Goal: Information Seeking & Learning: Learn about a topic

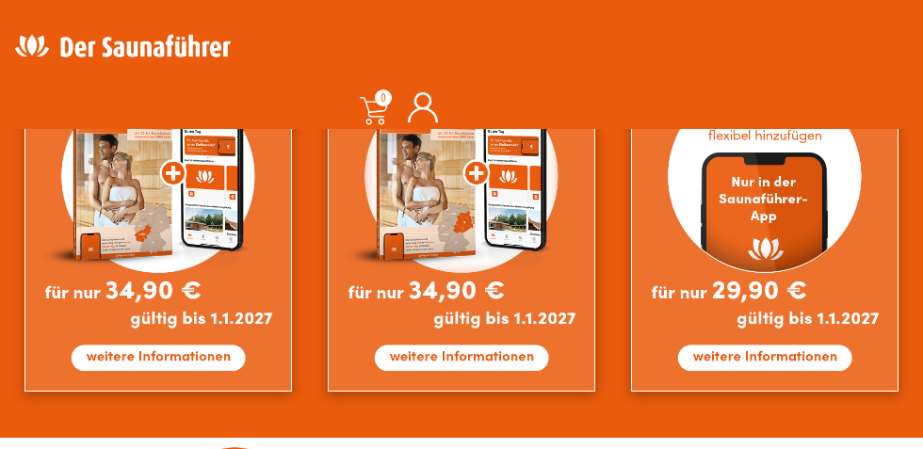
scroll to position [1612, 0]
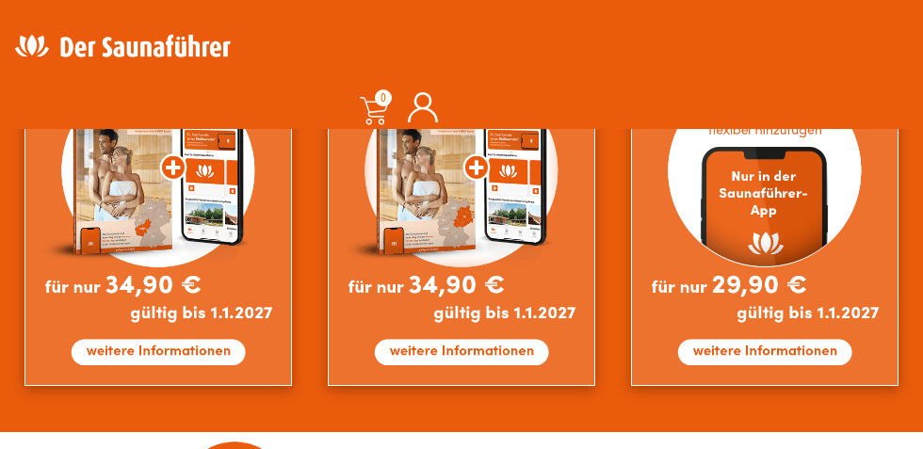
click at [775, 355] on img at bounding box center [764, 205] width 267 height 363
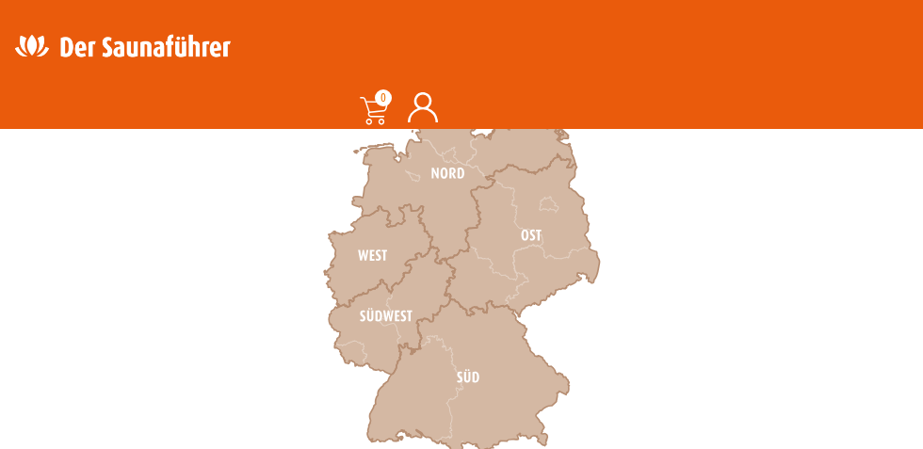
scroll to position [703, 0]
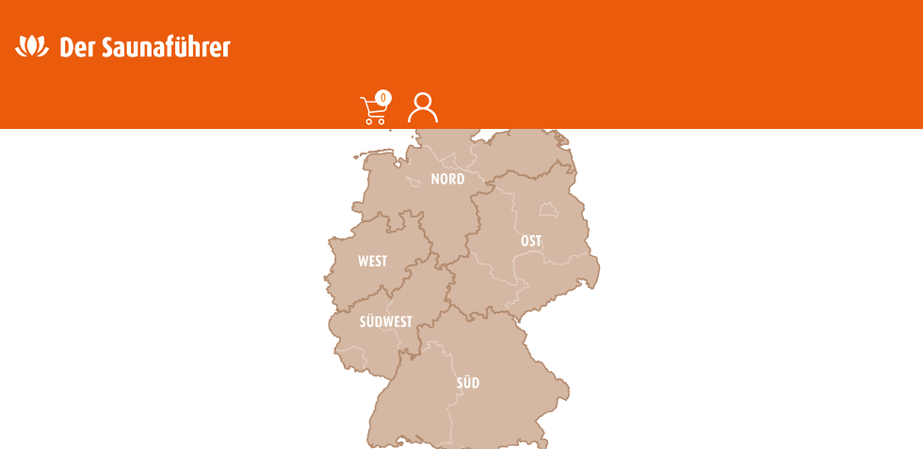
click at [385, 255] on icon at bounding box center [378, 261] width 108 height 103
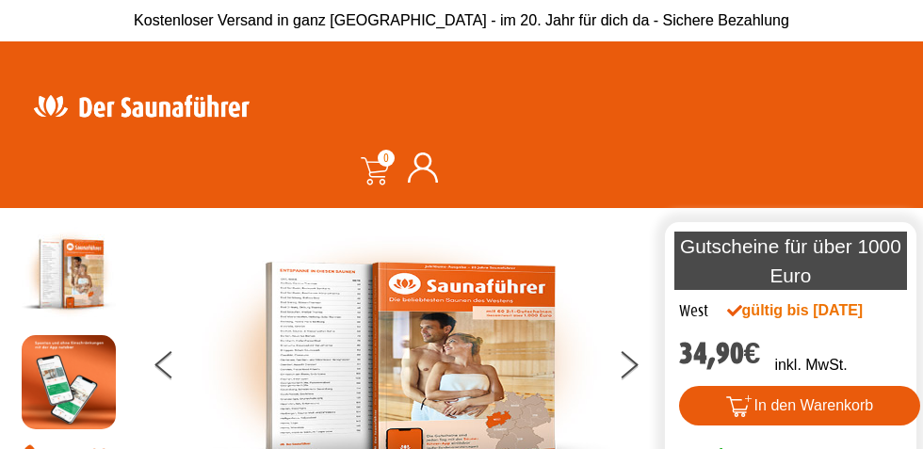
click at [630, 366] on icon at bounding box center [629, 358] width 17 height 15
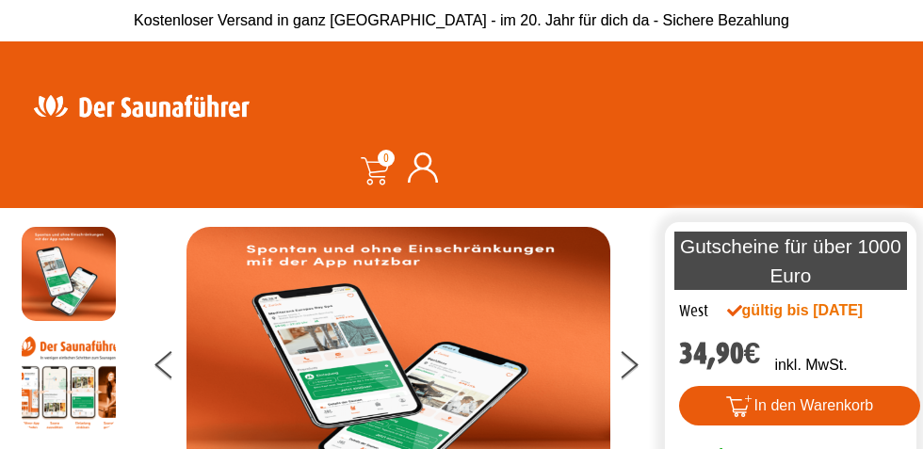
click at [629, 392] on button at bounding box center [640, 368] width 47 height 47
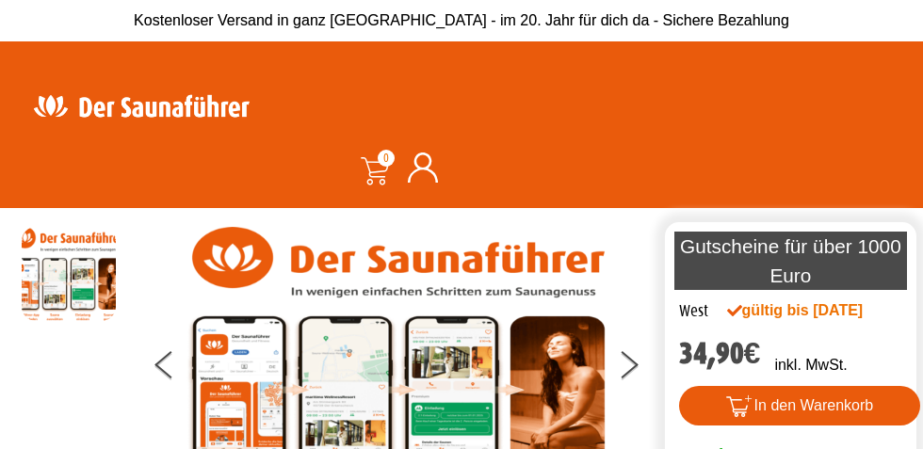
click at [621, 392] on button at bounding box center [640, 368] width 47 height 47
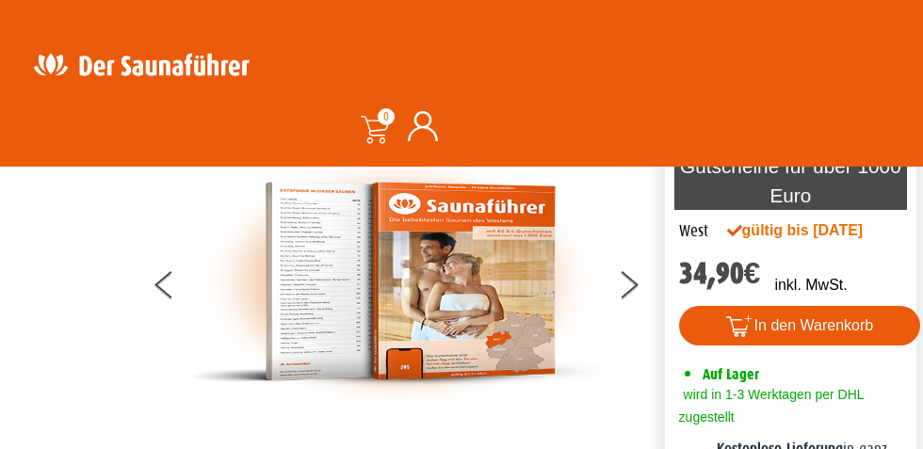
scroll to position [91, 0]
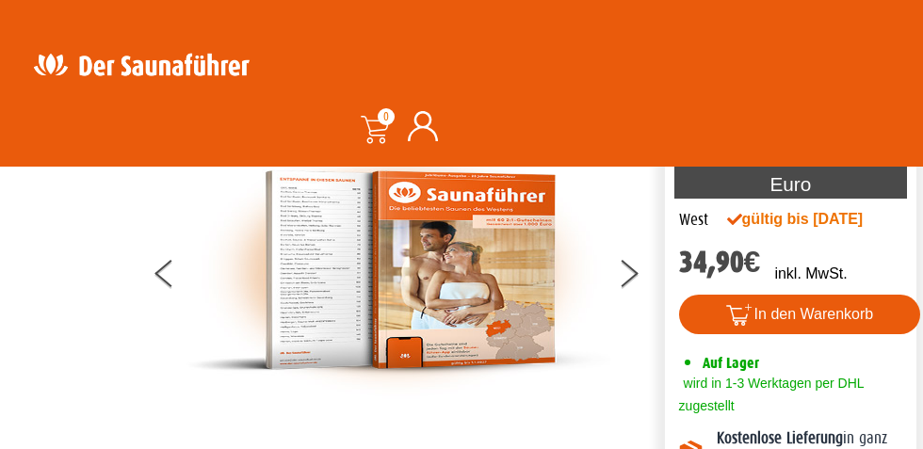
click at [629, 287] on icon at bounding box center [629, 279] width 17 height 15
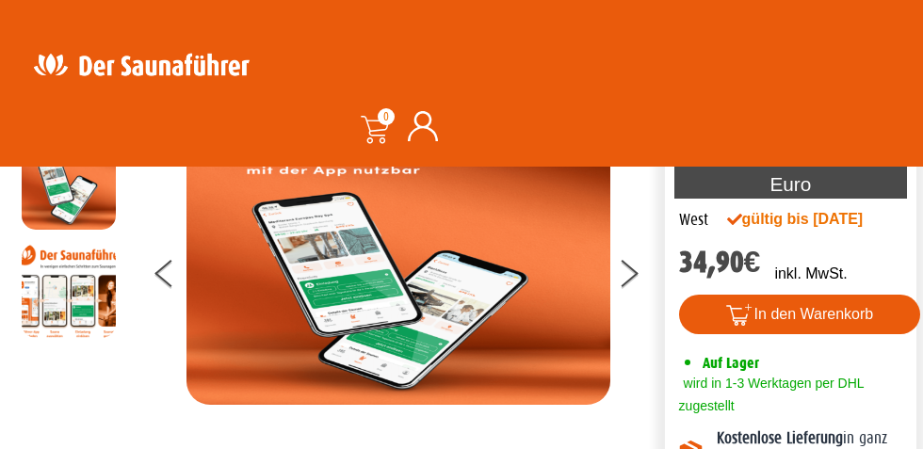
click at [628, 287] on icon at bounding box center [629, 279] width 17 height 15
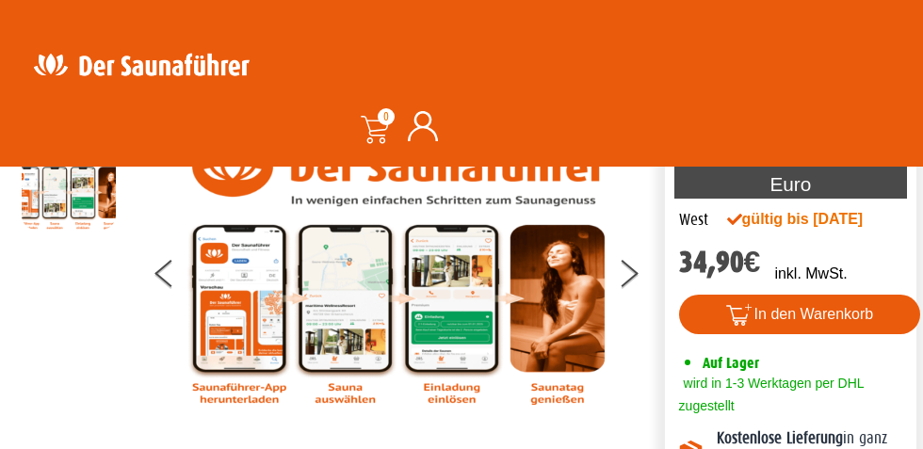
click at [628, 287] on icon at bounding box center [629, 279] width 17 height 15
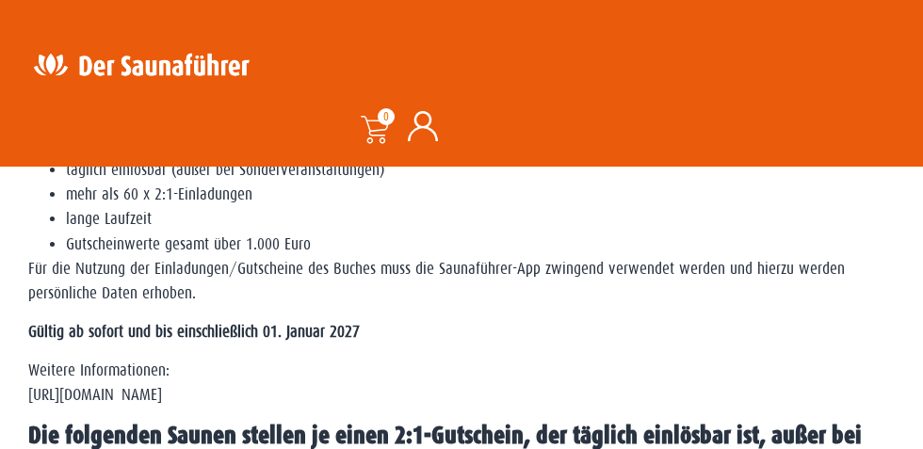
scroll to position [718, 0]
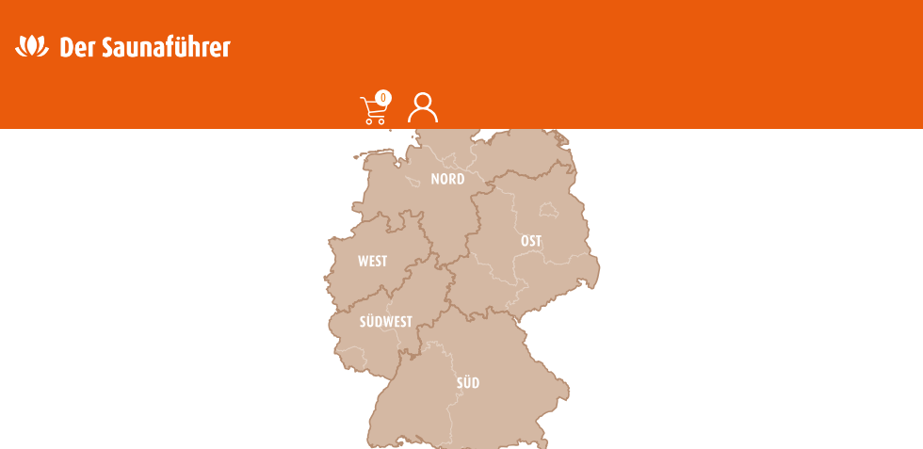
click at [439, 203] on icon at bounding box center [463, 179] width 223 height 181
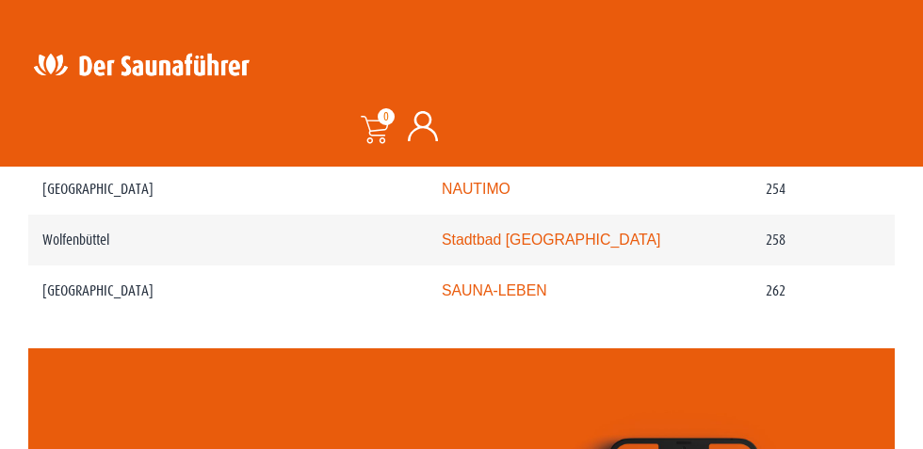
scroll to position [4230, 0]
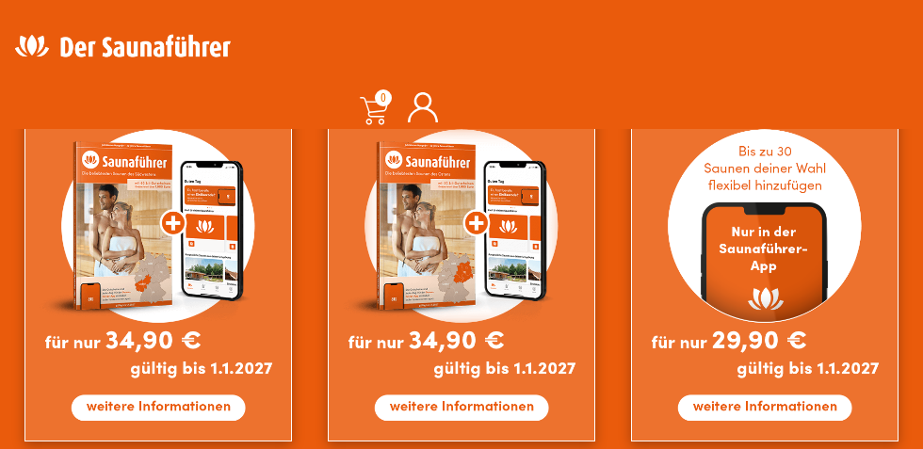
scroll to position [1609, 0]
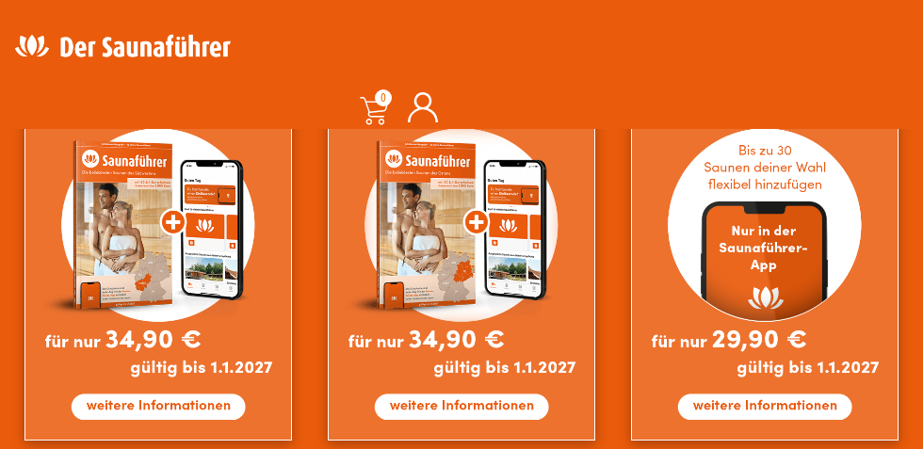
click at [763, 409] on img at bounding box center [764, 259] width 267 height 363
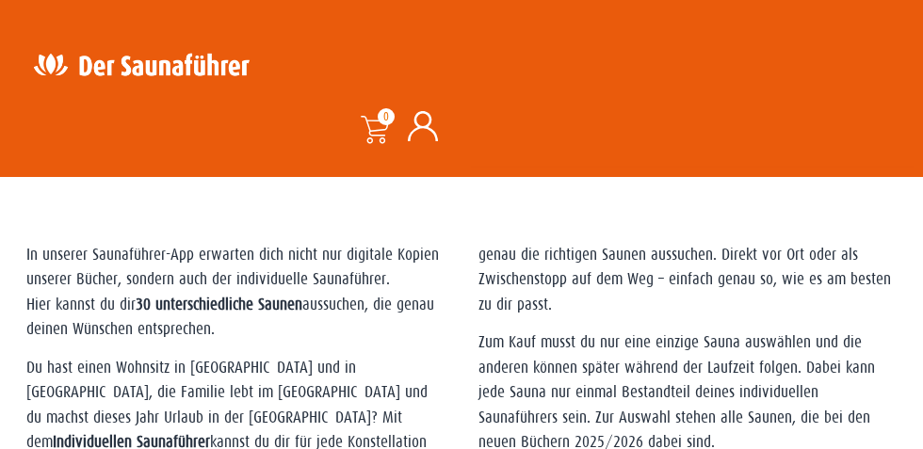
scroll to position [494, 0]
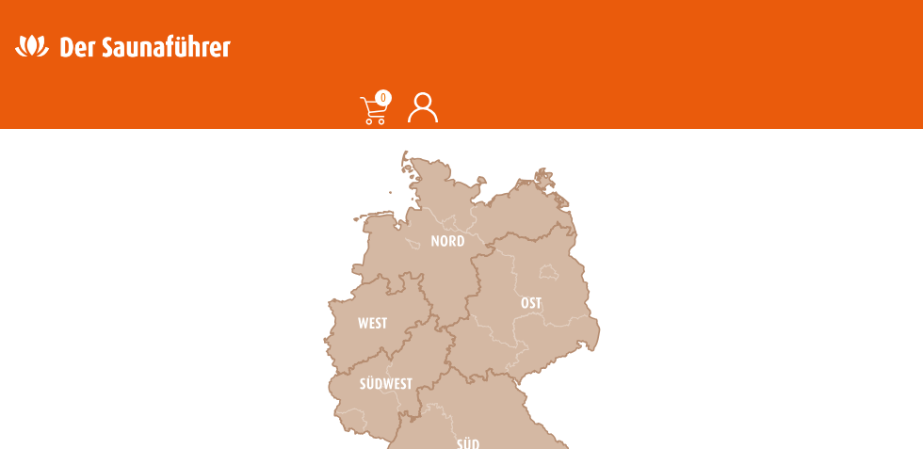
scroll to position [643, 0]
click at [384, 318] on icon at bounding box center [378, 321] width 108 height 103
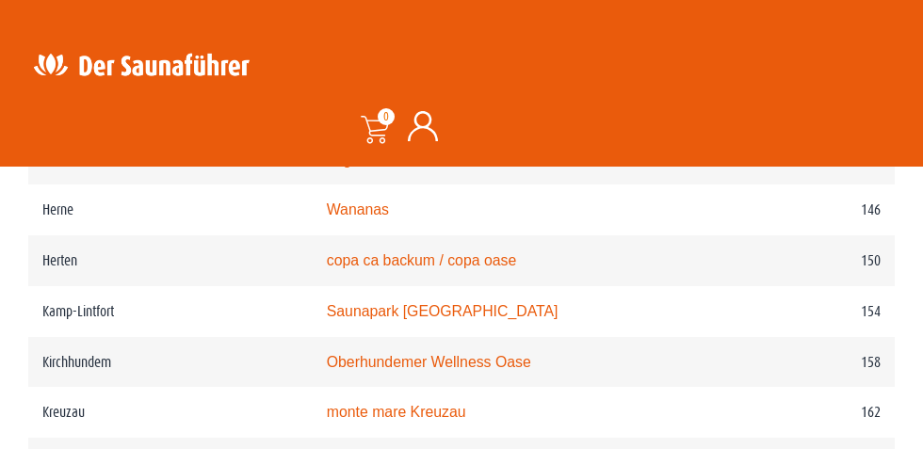
scroll to position [2611, 0]
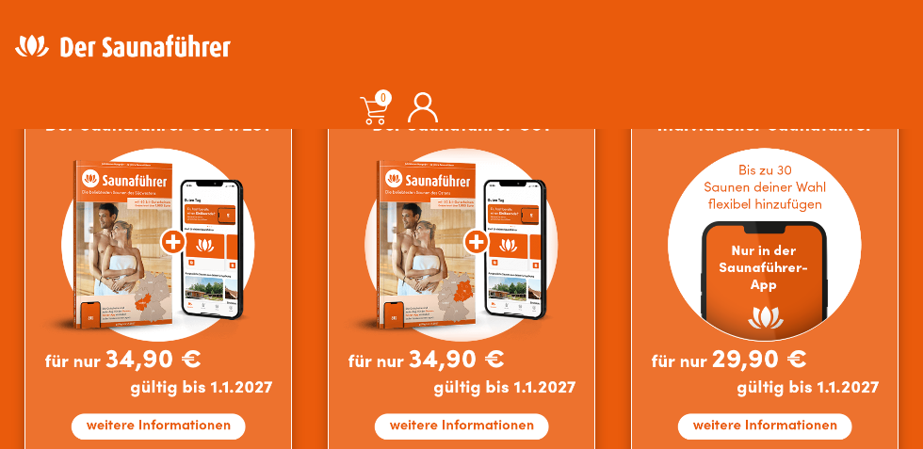
scroll to position [1801, 0]
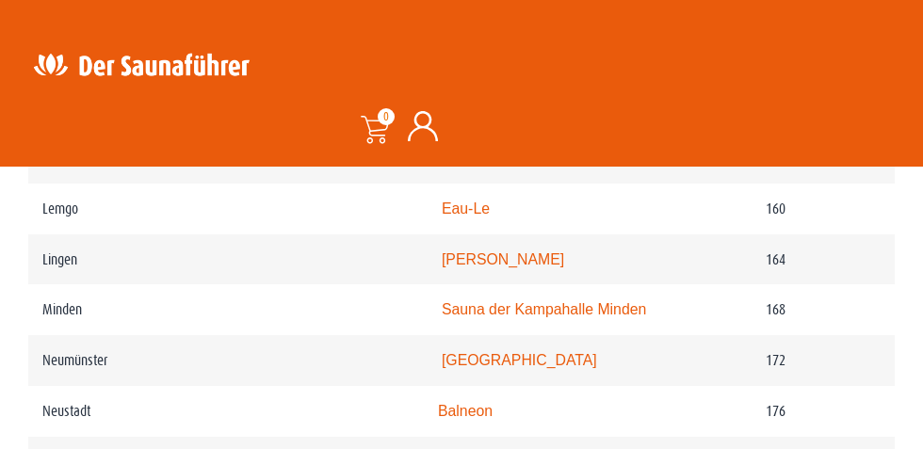
scroll to position [2980, 0]
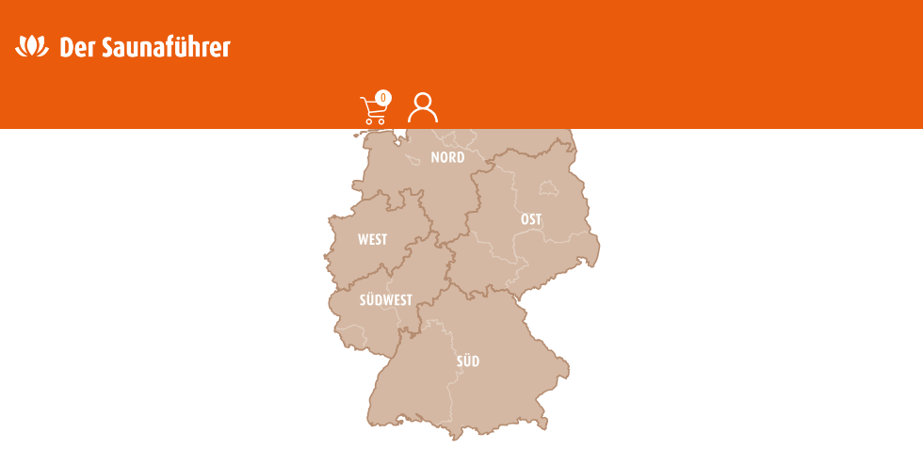
scroll to position [724, 0]
click at [382, 239] on icon at bounding box center [378, 240] width 108 height 103
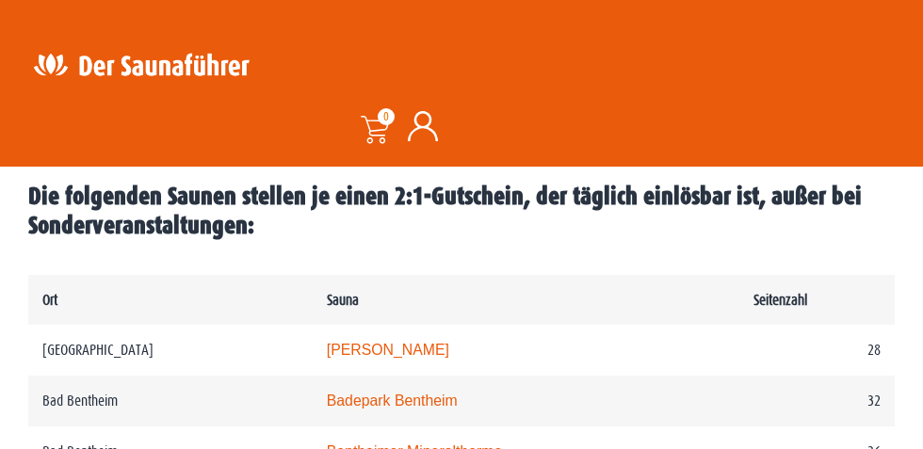
scroll to position [960, 0]
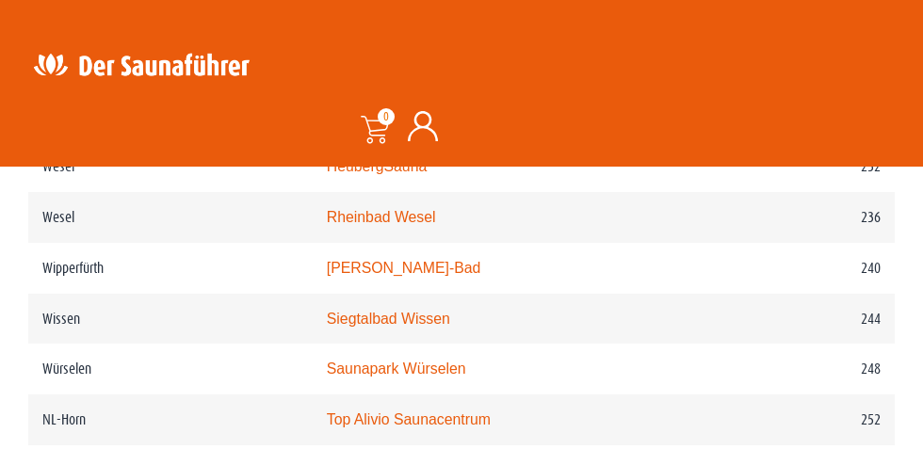
scroll to position [3832, 0]
click at [427, 325] on link "Siegtalbad Wissen" at bounding box center [388, 320] width 123 height 16
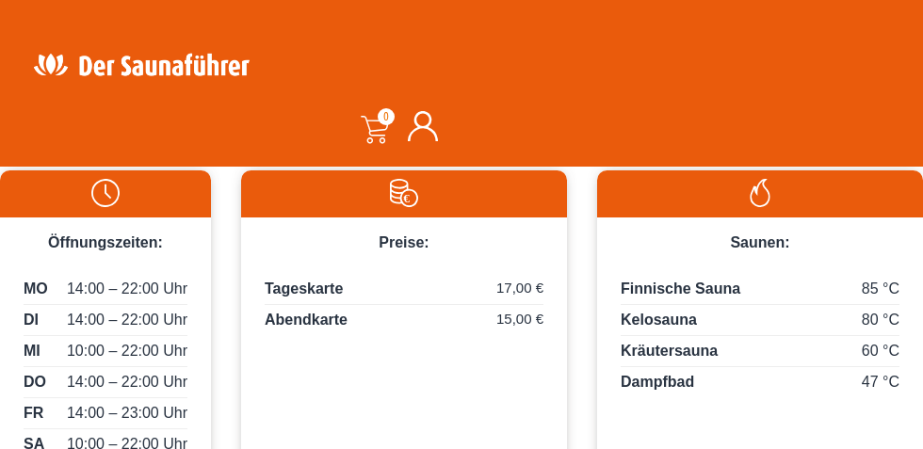
scroll to position [1041, 0]
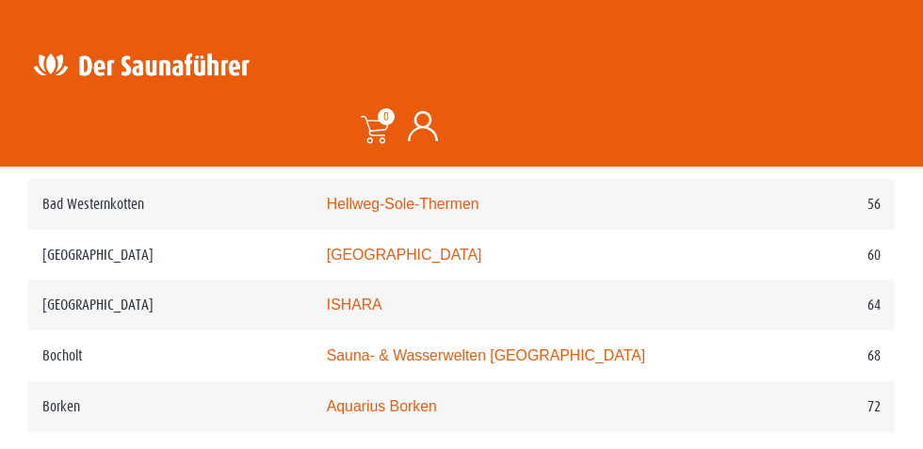
scroll to position [1512, 0]
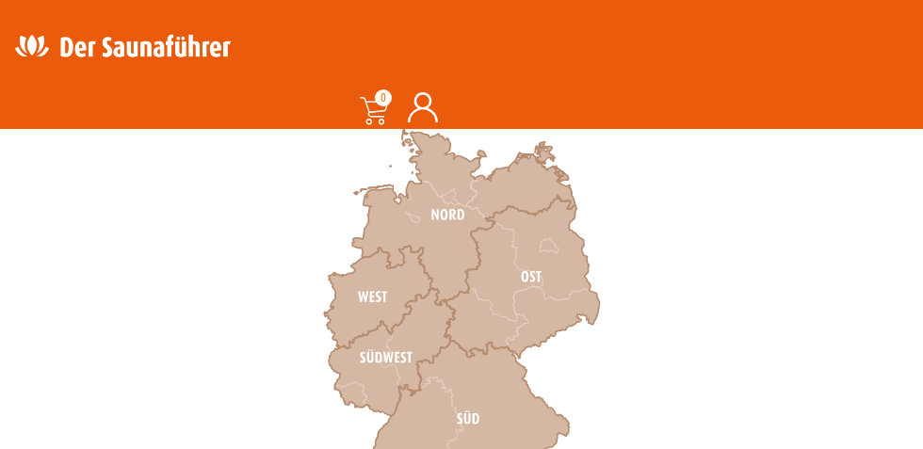
scroll to position [668, 0]
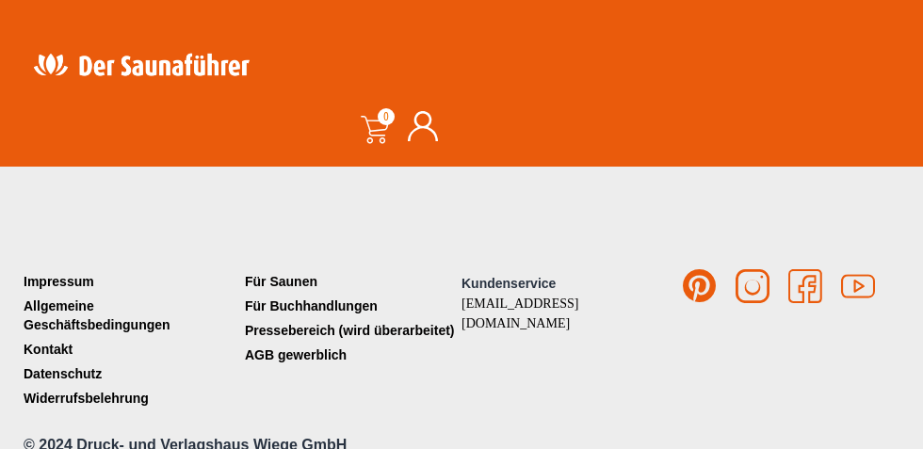
scroll to position [688, 0]
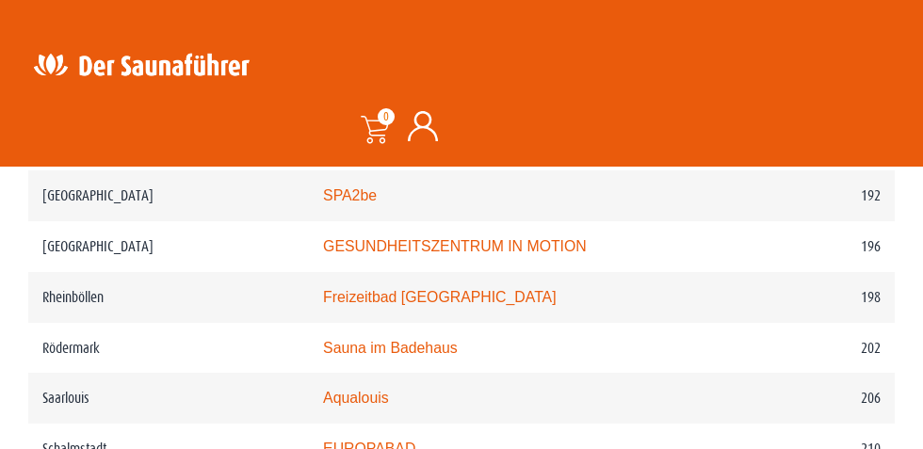
scroll to position [3439, 0]
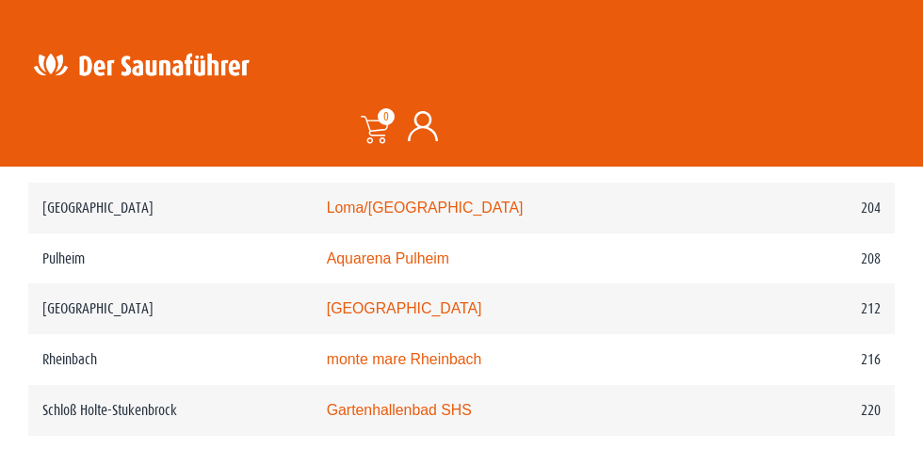
scroll to position [3379, 0]
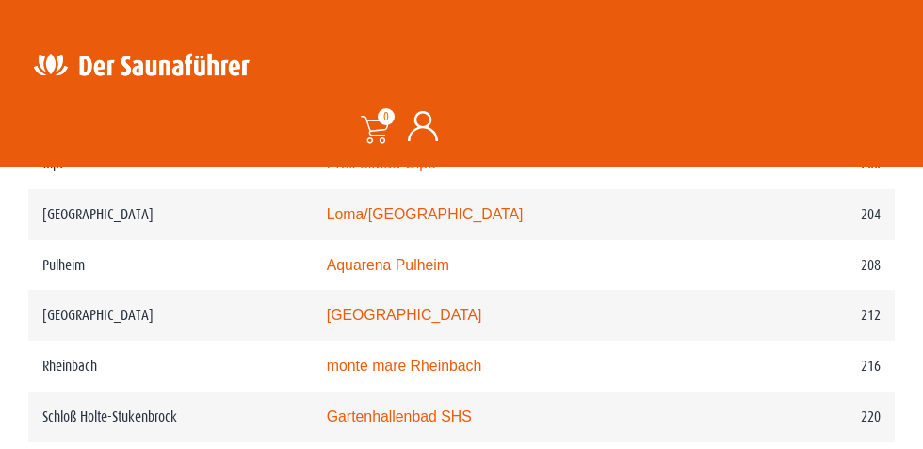
click at [103, 323] on td "Reichshof" at bounding box center [170, 315] width 284 height 51
click at [444, 323] on link "monte mare Reichshof" at bounding box center [404, 315] width 155 height 16
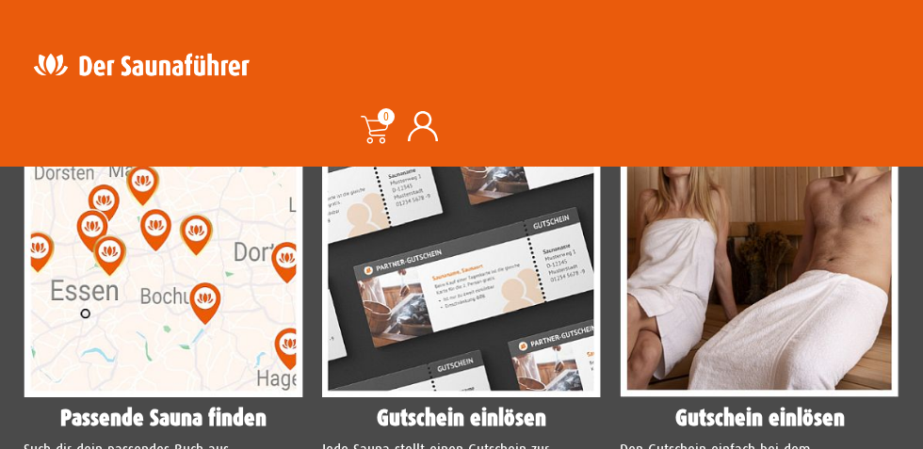
scroll to position [1705, 0]
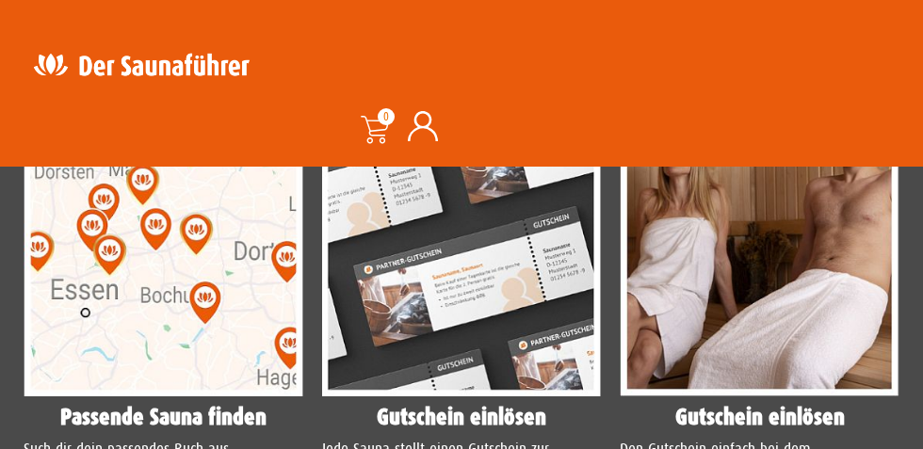
click at [176, 296] on img at bounding box center [164, 221] width 280 height 349
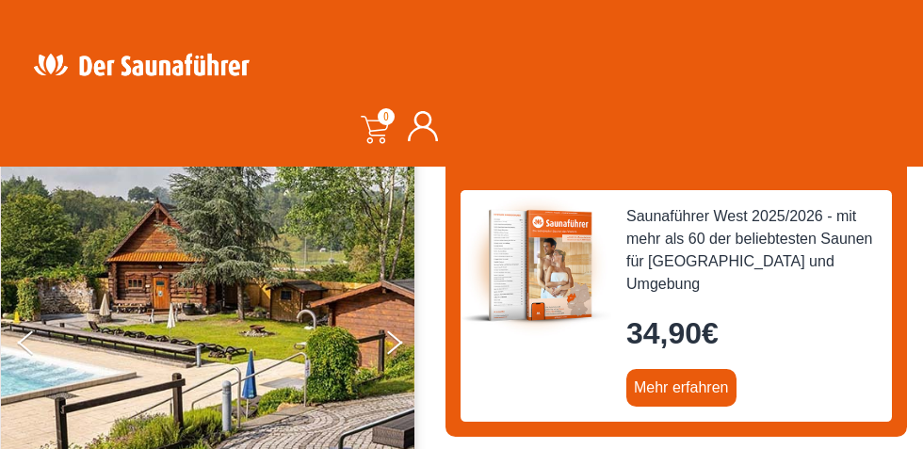
scroll to position [230, 0]
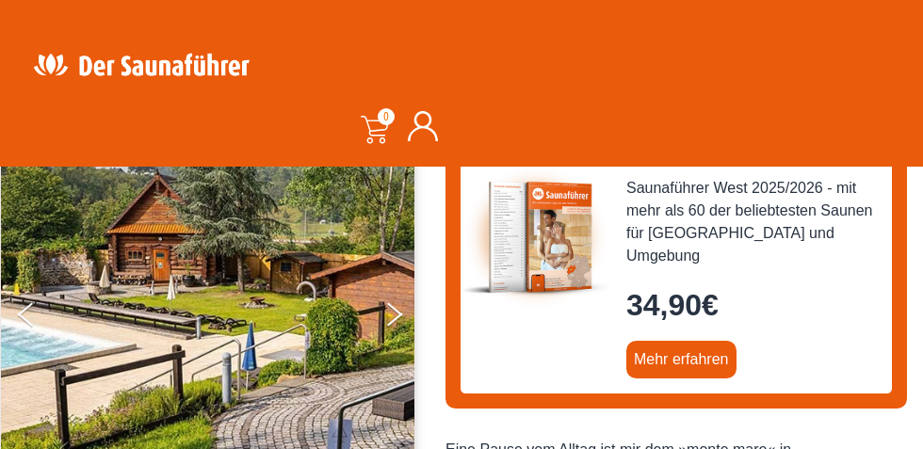
click at [395, 319] on icon "Next" at bounding box center [395, 319] width 16 height 13
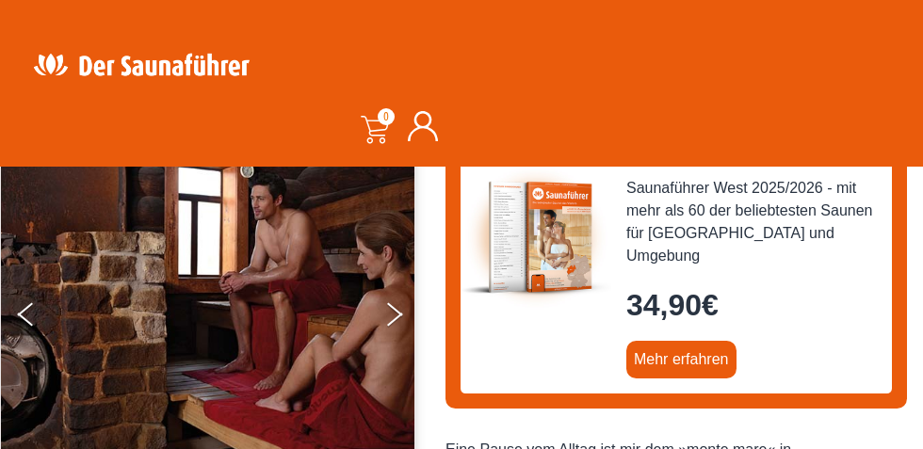
click at [394, 317] on icon "Next" at bounding box center [395, 319] width 16 height 13
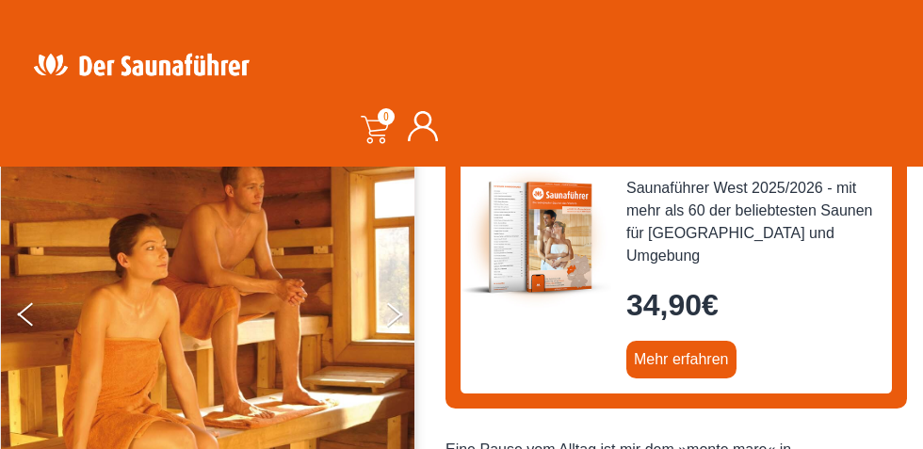
click at [393, 317] on icon "Next" at bounding box center [395, 319] width 16 height 13
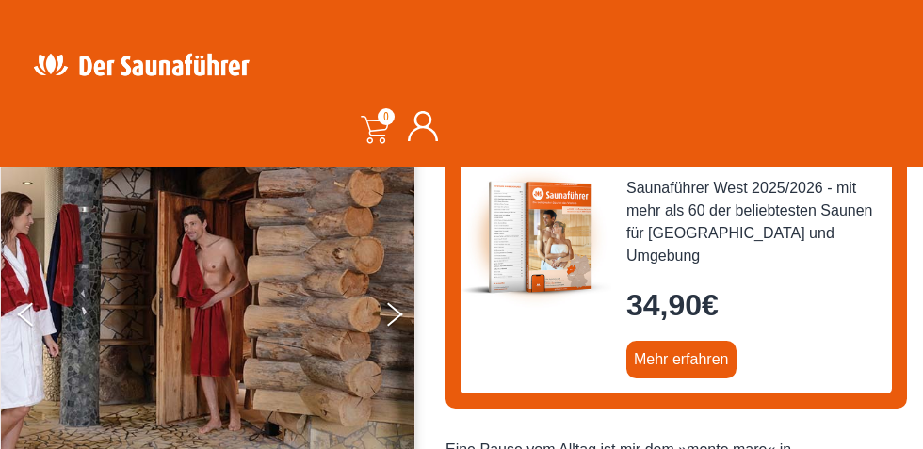
click at [393, 325] on button "Next" at bounding box center [406, 318] width 47 height 47
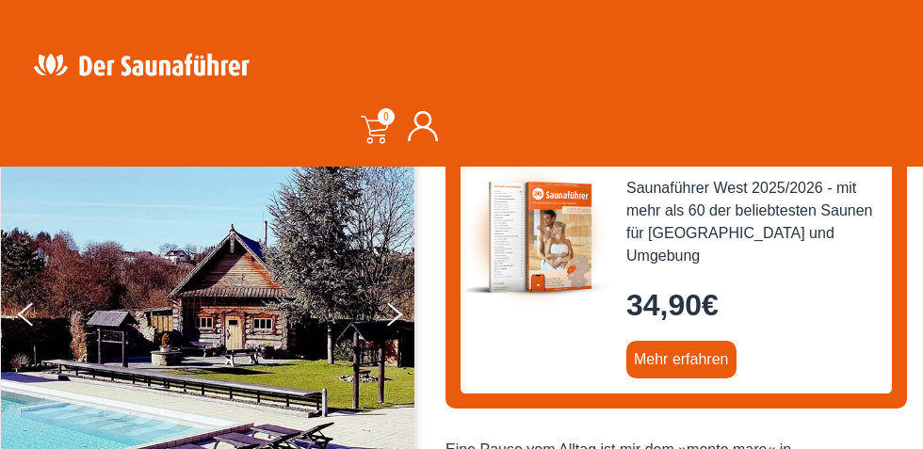
click at [394, 317] on icon "Next" at bounding box center [395, 319] width 16 height 13
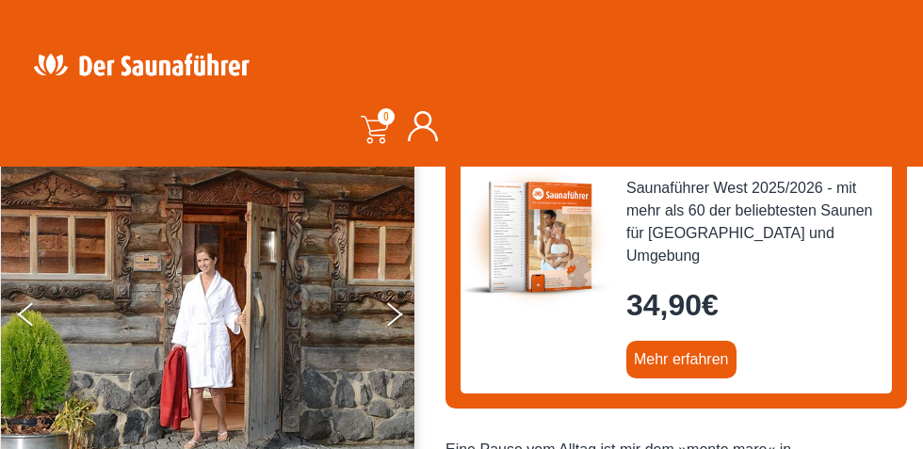
click at [394, 317] on icon "Next" at bounding box center [395, 319] width 16 height 13
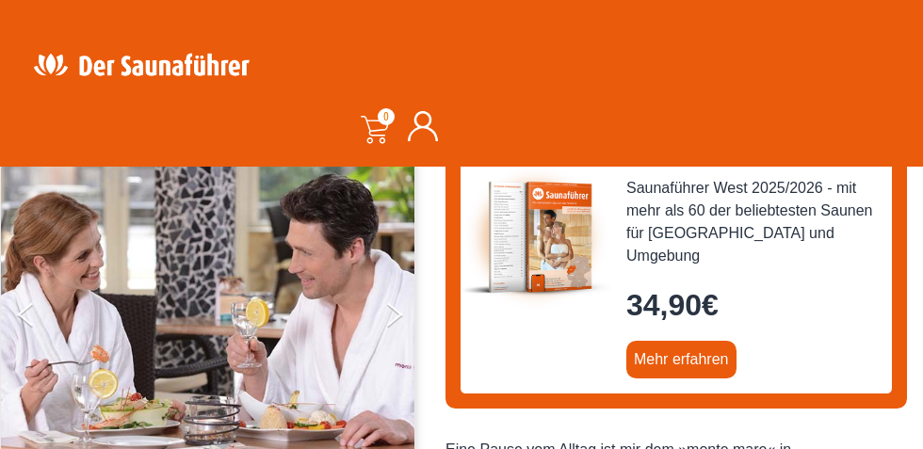
click at [394, 317] on icon "Next" at bounding box center [395, 319] width 16 height 13
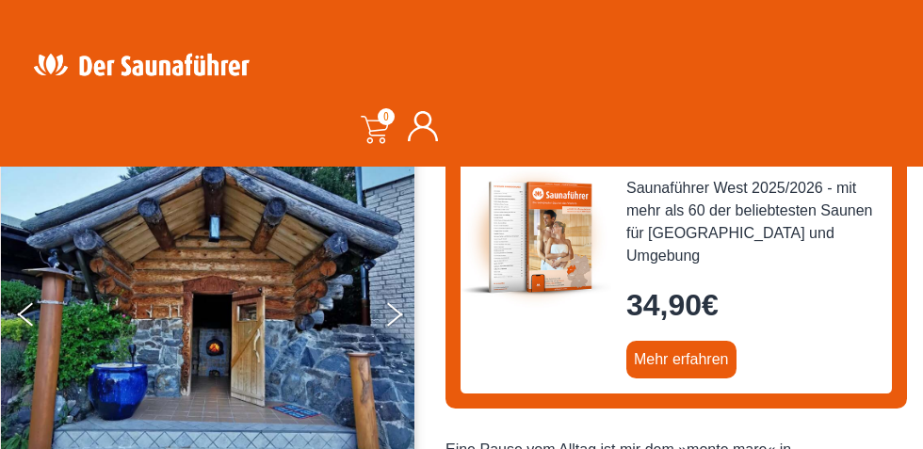
click at [396, 325] on button "Next" at bounding box center [406, 318] width 47 height 47
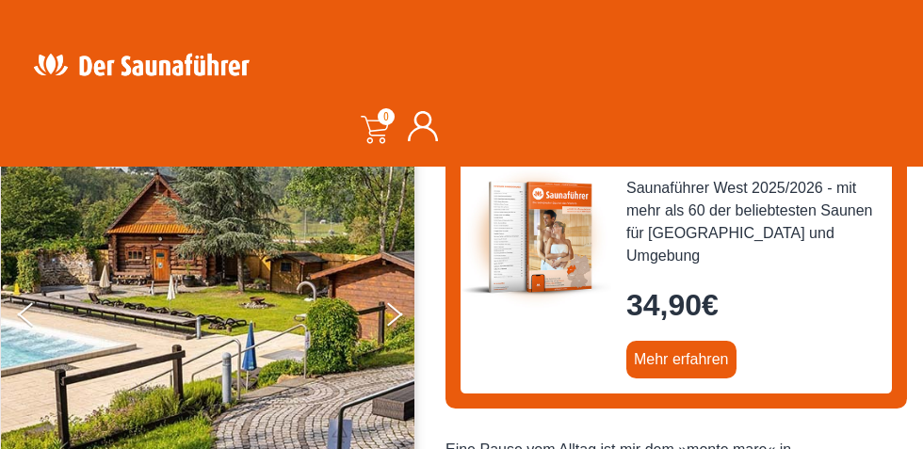
click at [395, 317] on icon "Next" at bounding box center [395, 319] width 16 height 13
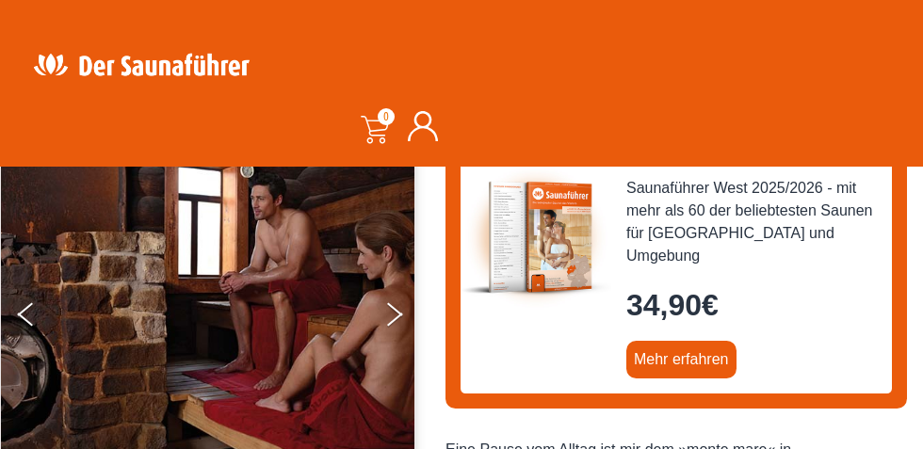
scroll to position [0, 0]
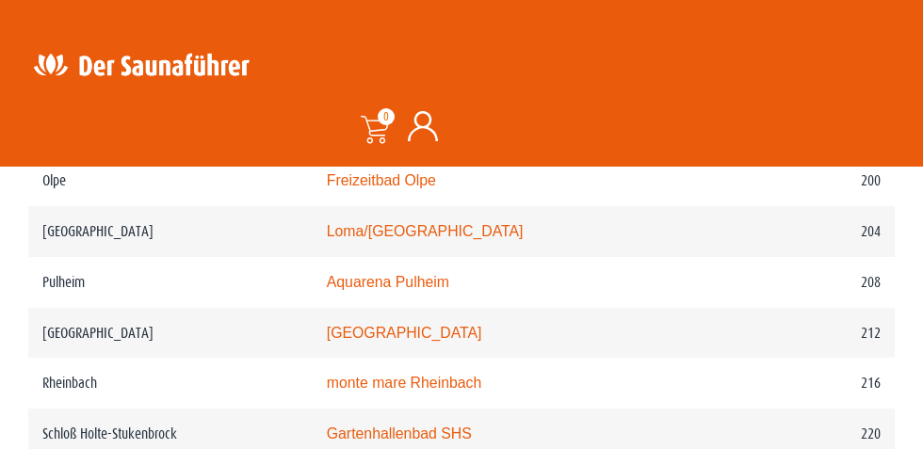
click at [116, 193] on td "Olpe" at bounding box center [170, 180] width 284 height 51
click at [412, 188] on link "Freizeitbad Olpe" at bounding box center [381, 180] width 109 height 16
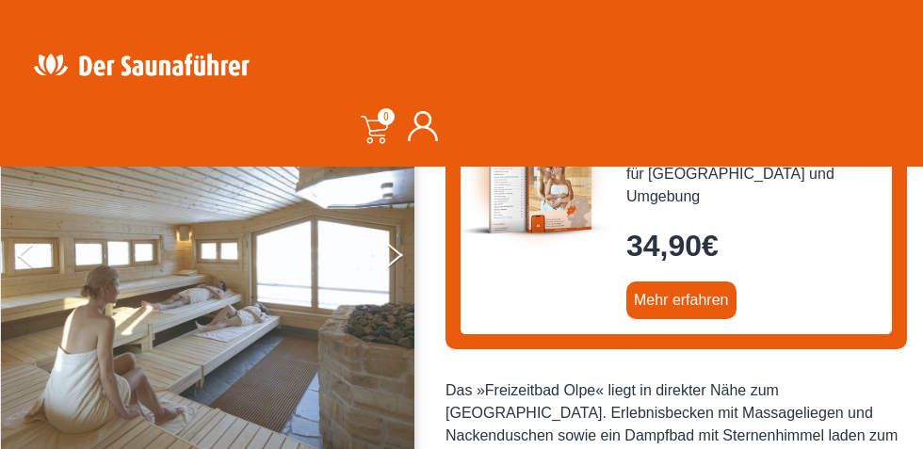
click at [394, 258] on icon "Next" at bounding box center [395, 259] width 16 height 13
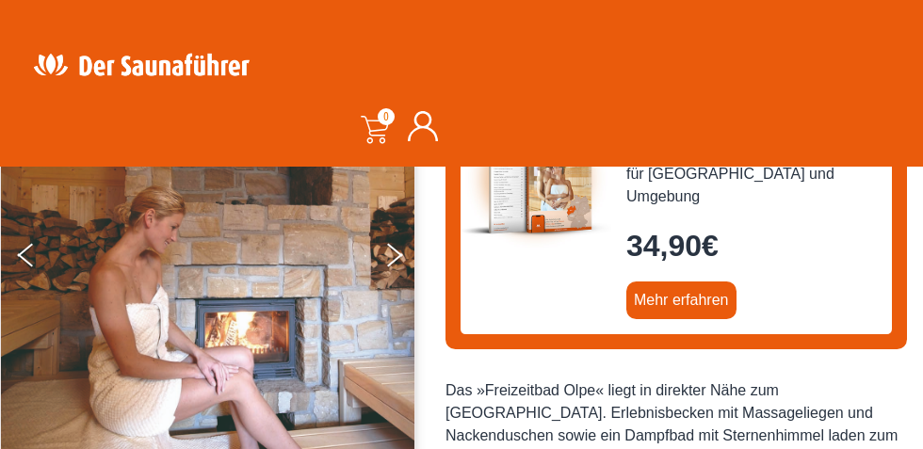
click at [394, 258] on icon "Next" at bounding box center [395, 259] width 16 height 13
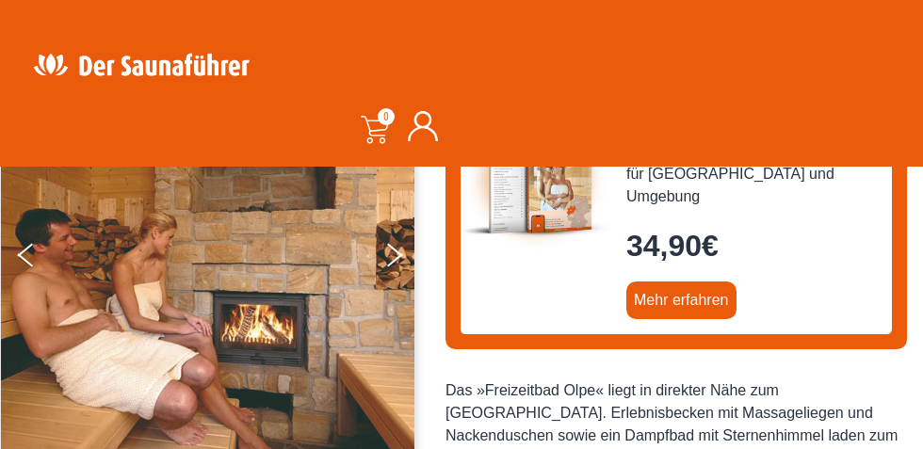
click at [394, 258] on icon "Next" at bounding box center [395, 259] width 16 height 13
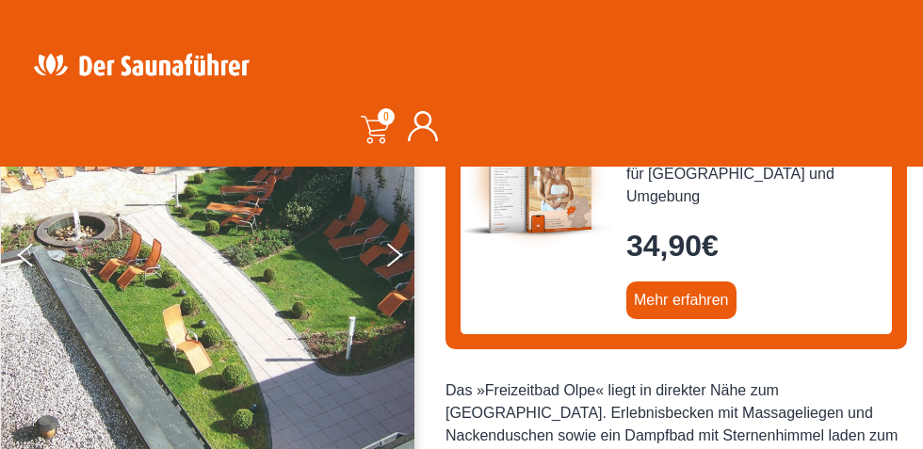
click at [394, 258] on icon "Next" at bounding box center [395, 259] width 16 height 13
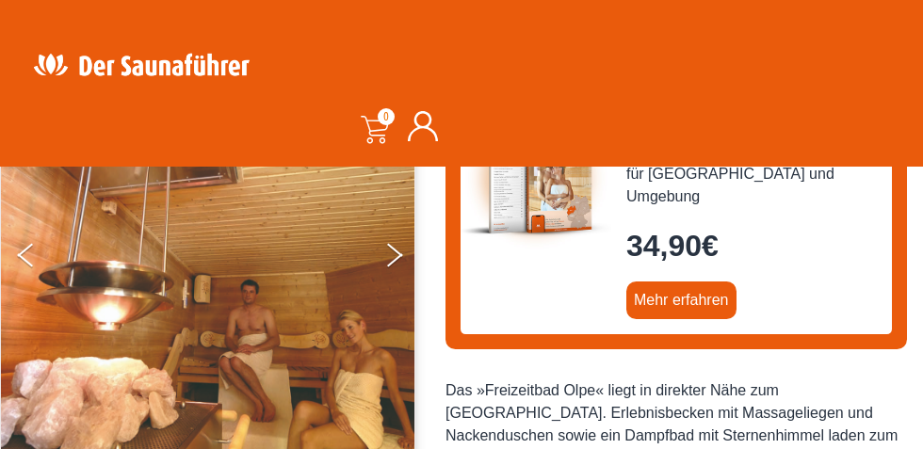
click at [394, 258] on icon "Next" at bounding box center [395, 259] width 16 height 13
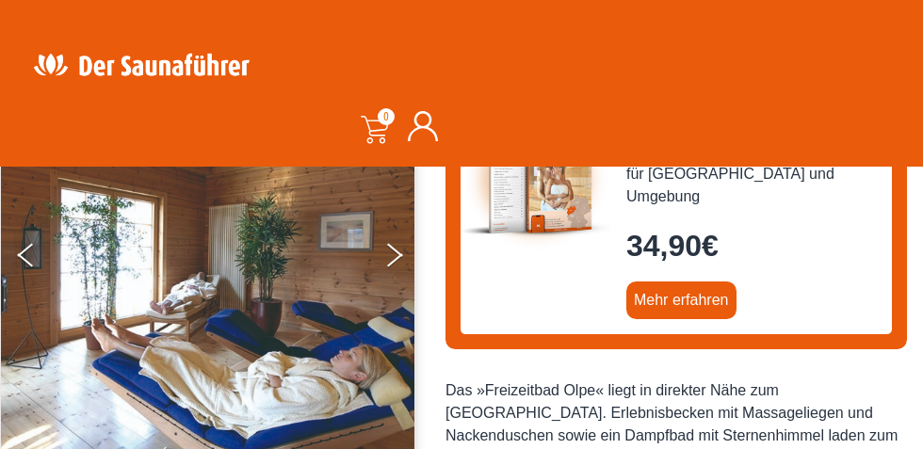
click at [394, 258] on icon "Next" at bounding box center [395, 259] width 16 height 13
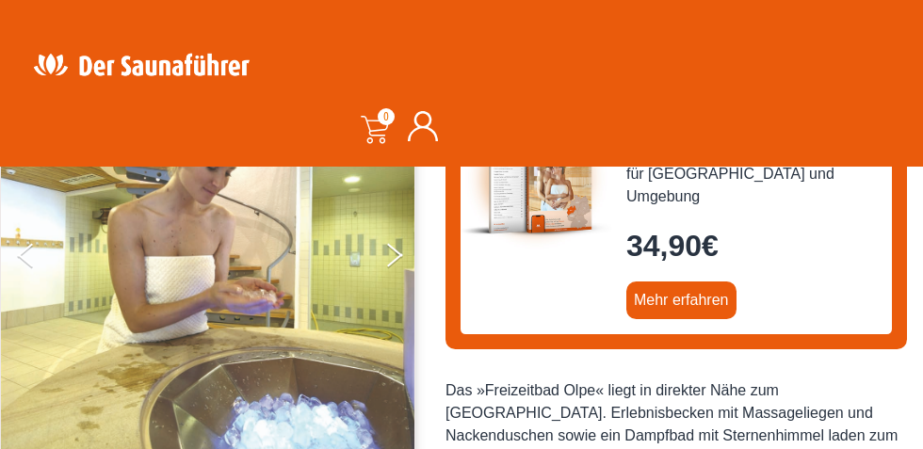
click at [397, 256] on icon "Next" at bounding box center [395, 259] width 16 height 13
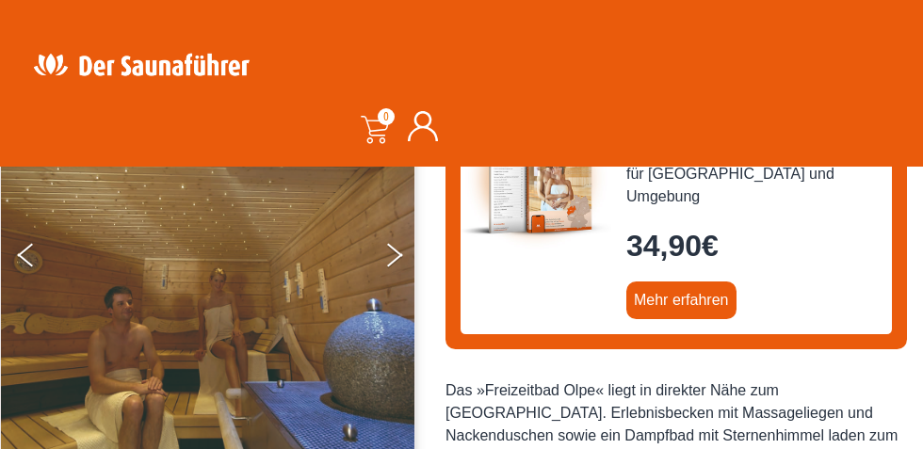
click at [397, 267] on button "Next" at bounding box center [406, 258] width 47 height 47
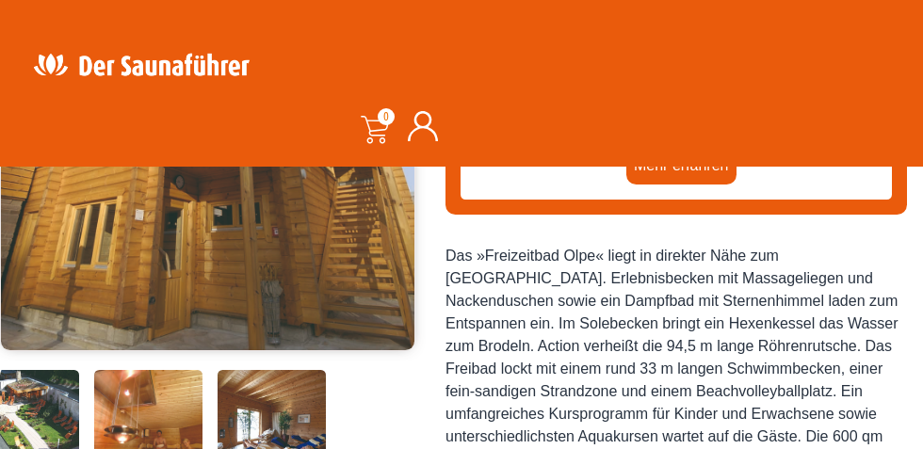
scroll to position [423, 0]
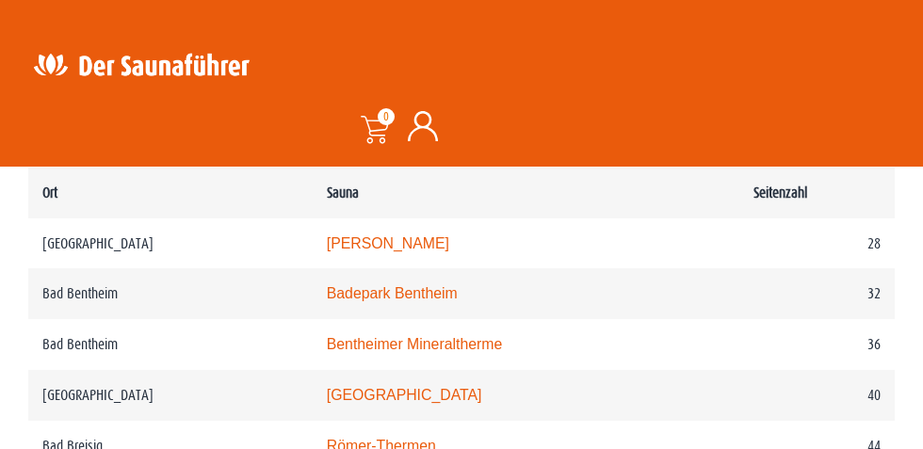
scroll to position [1130, 0]
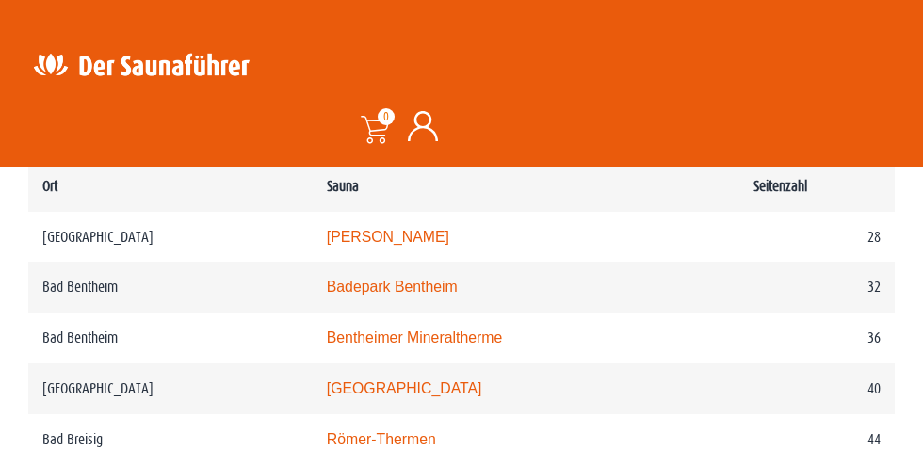
click at [516, 431] on td "Römer-Thermen" at bounding box center [526, 439] width 427 height 51
click at [518, 441] on td "Römer-Thermen" at bounding box center [526, 439] width 427 height 51
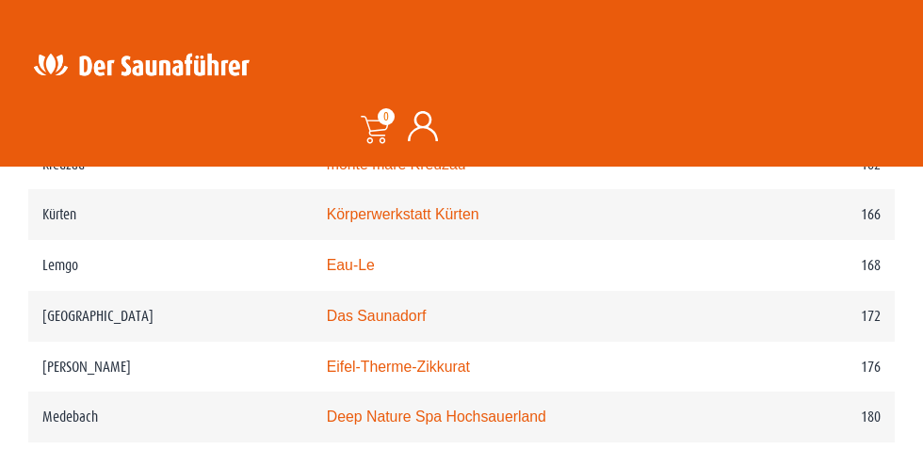
scroll to position [2925, 0]
click at [470, 370] on link "Eifel-Therme-Zikkurat" at bounding box center [398, 366] width 143 height 16
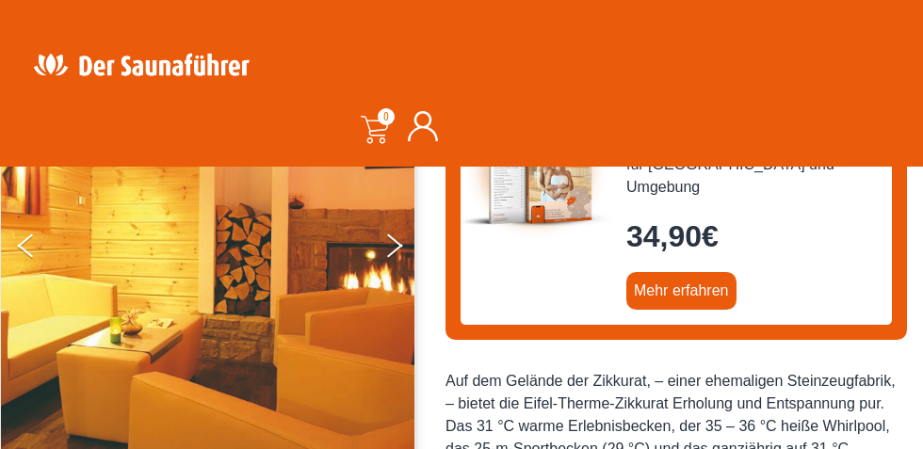
scroll to position [293, 0]
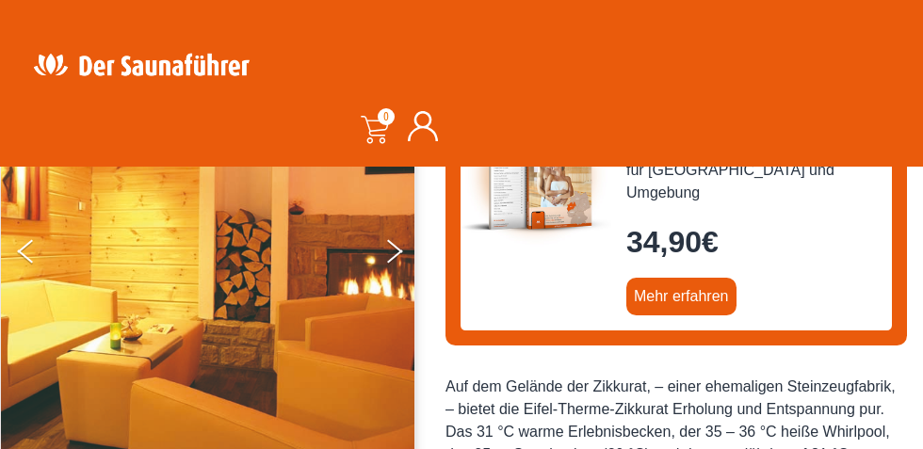
click at [387, 253] on button "Next" at bounding box center [406, 255] width 47 height 47
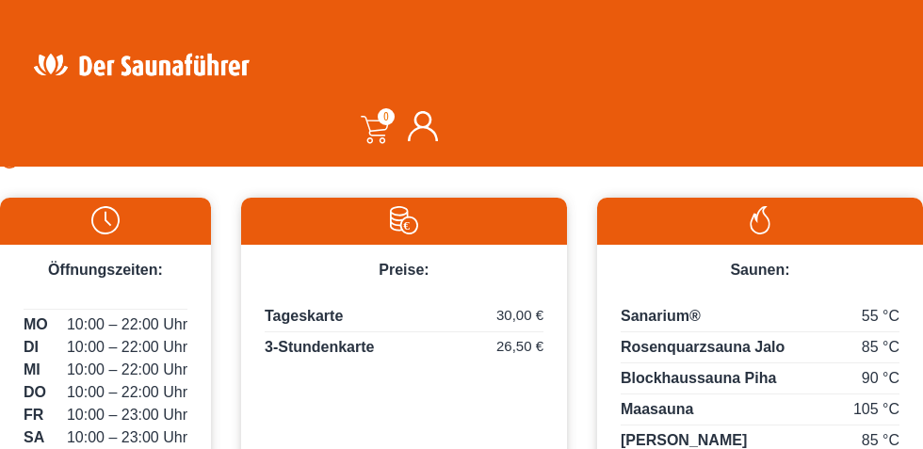
scroll to position [1009, 0]
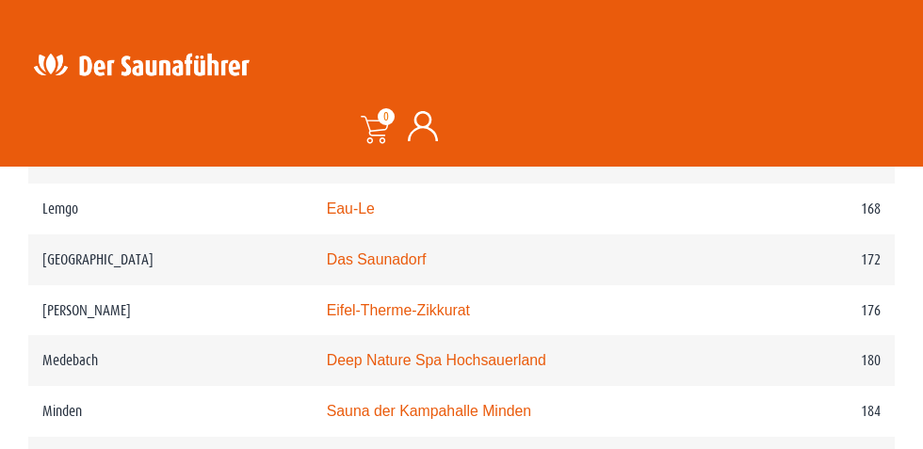
click at [428, 318] on link "Eifel-Therme-Zikkurat" at bounding box center [398, 310] width 143 height 16
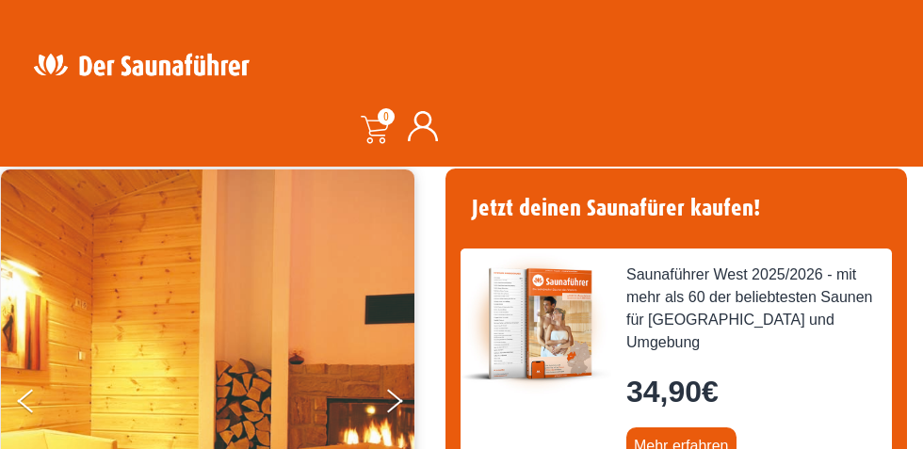
scroll to position [145, 0]
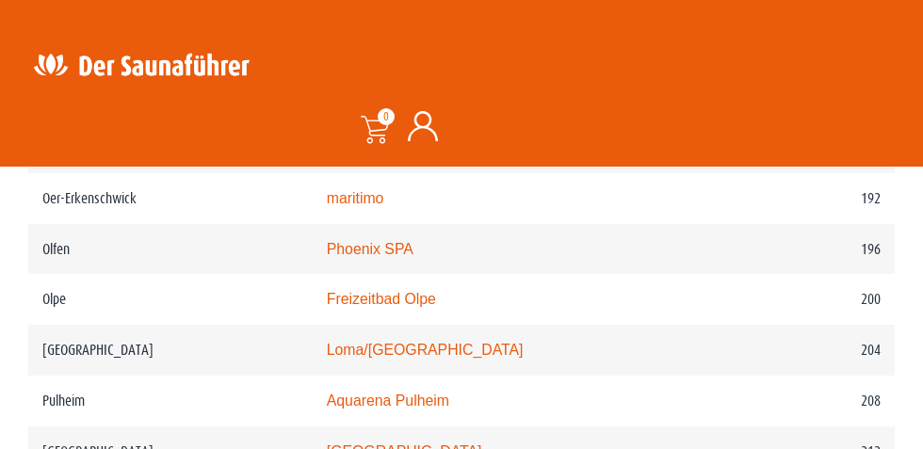
scroll to position [3300, 0]
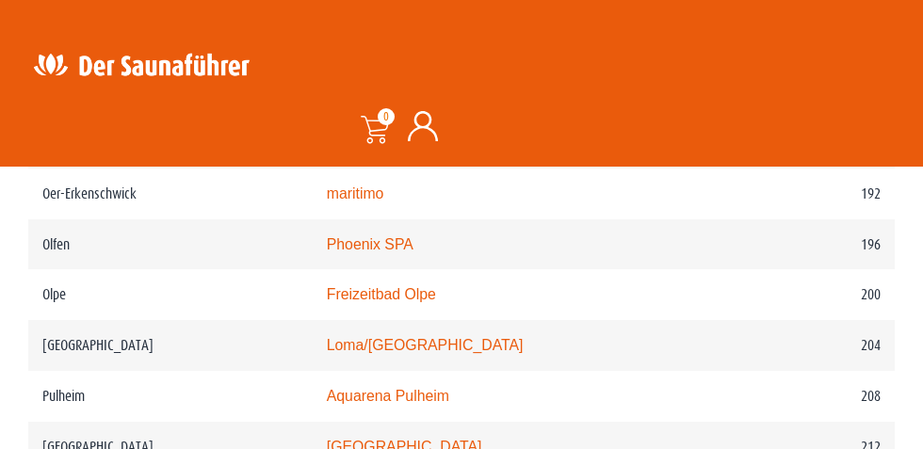
click at [412, 302] on link "Freizeitbad Olpe" at bounding box center [381, 294] width 109 height 16
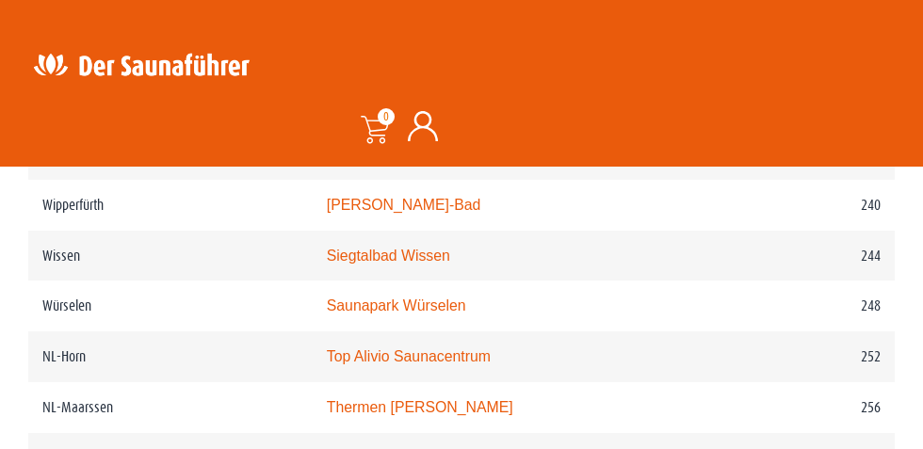
scroll to position [3897, 0]
click at [438, 313] on link "Saunapark Würselen" at bounding box center [396, 305] width 139 height 16
